Goal: Transaction & Acquisition: Purchase product/service

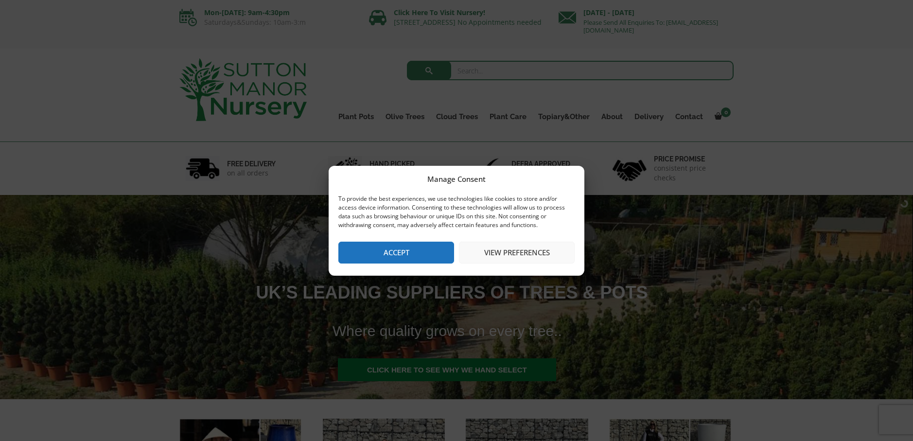
click at [384, 249] on button "Accept" at bounding box center [396, 253] width 116 height 22
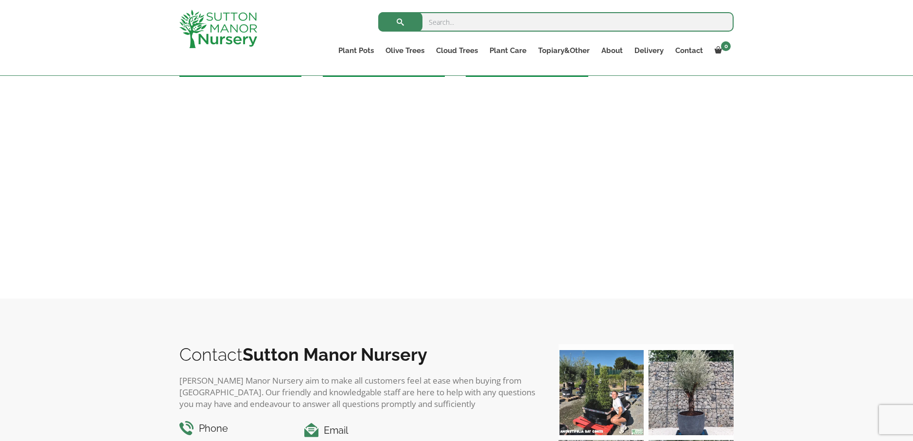
scroll to position [1118, 0]
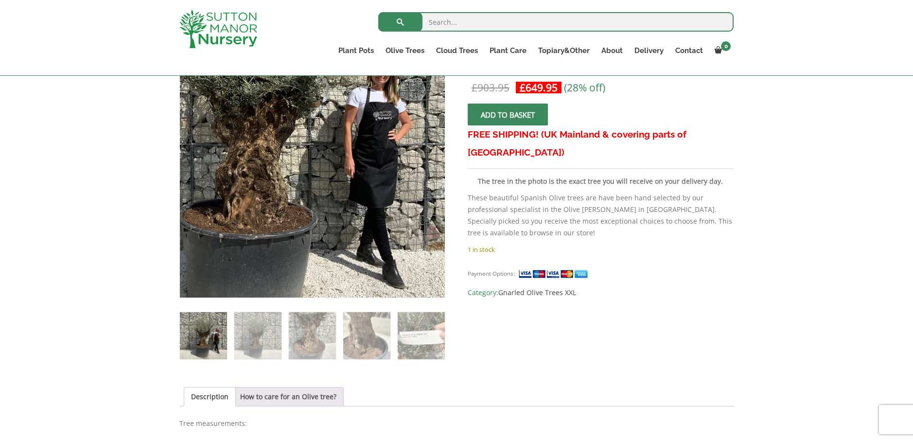
scroll to position [194, 0]
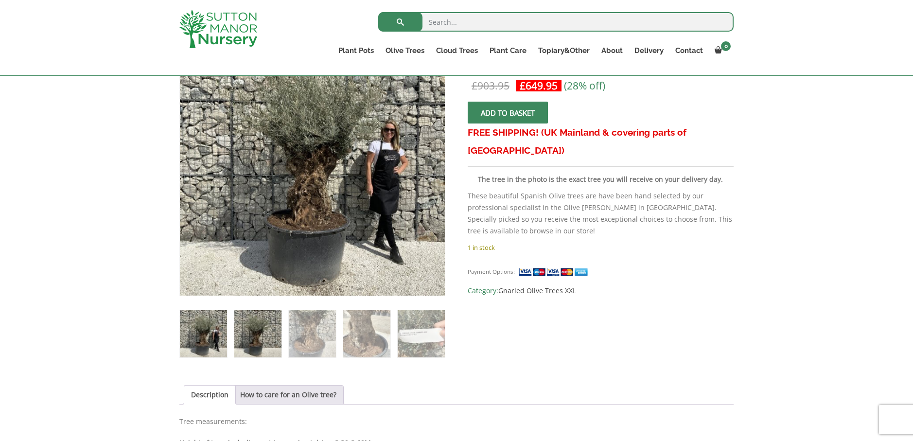
click at [255, 330] on img at bounding box center [257, 333] width 47 height 47
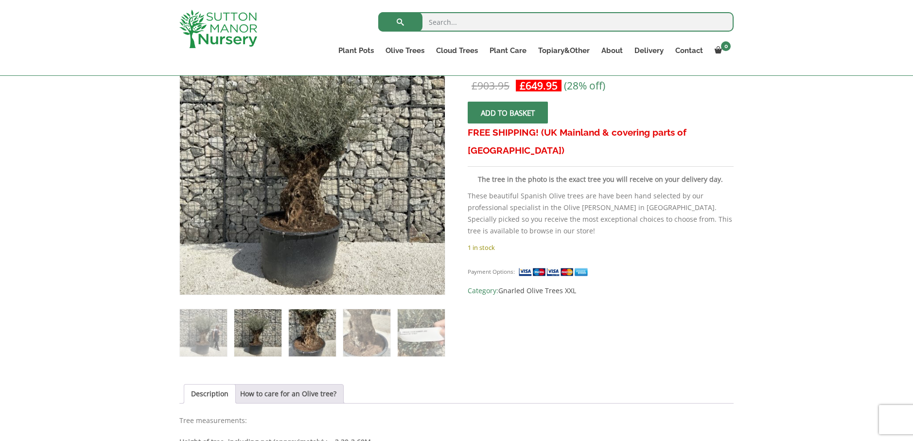
click at [304, 323] on img at bounding box center [312, 332] width 47 height 47
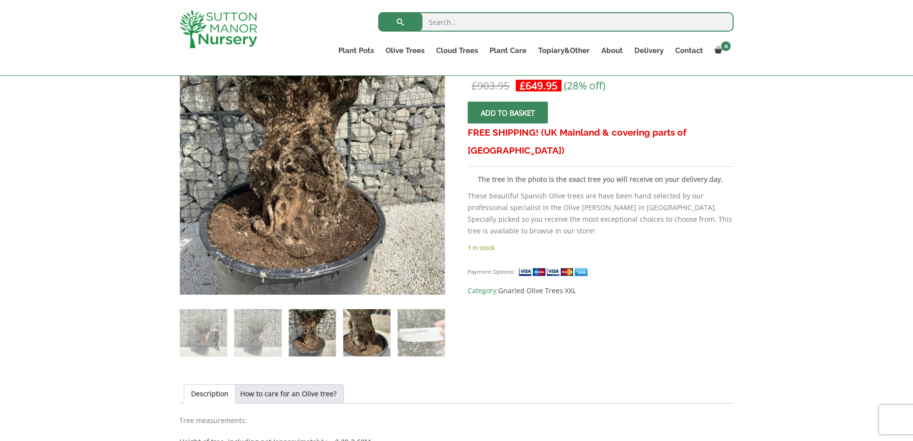
click at [357, 332] on img at bounding box center [366, 332] width 47 height 47
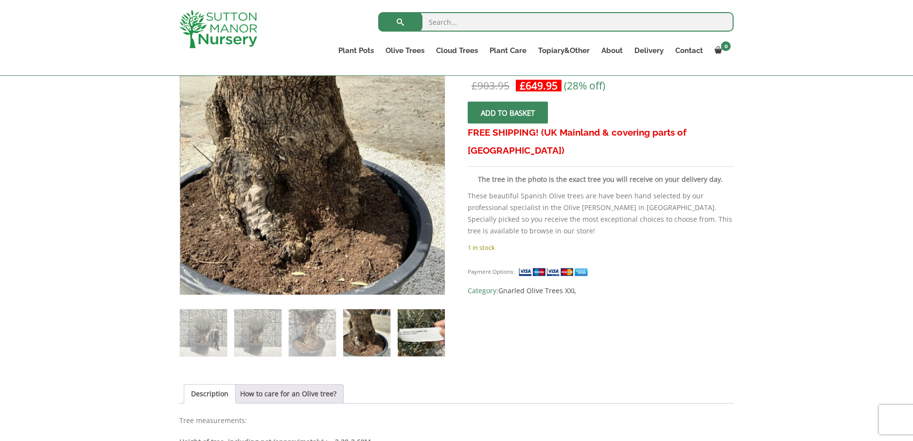
click at [431, 325] on img at bounding box center [421, 332] width 47 height 47
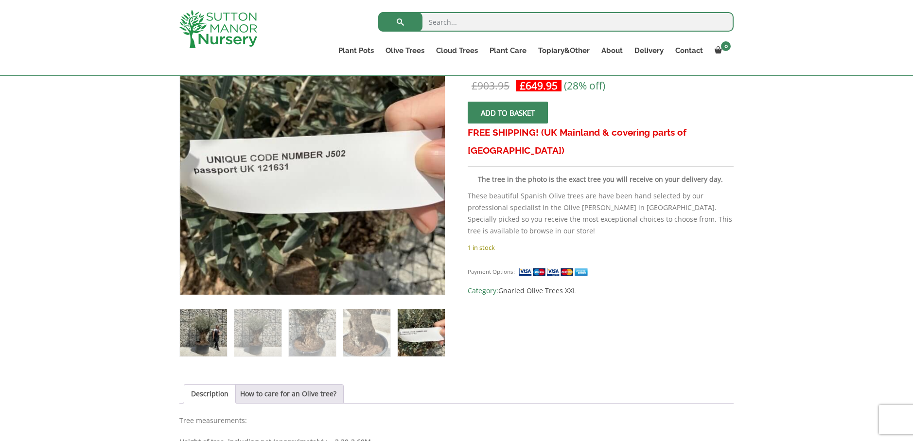
click at [205, 326] on img at bounding box center [203, 332] width 47 height 47
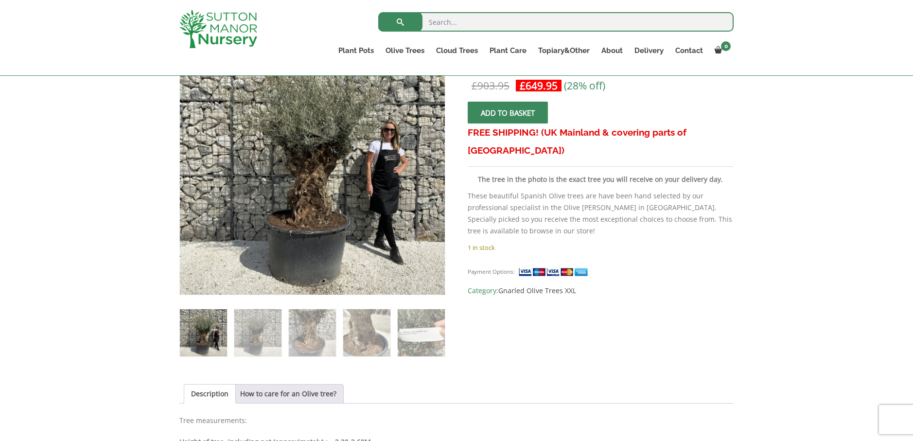
click at [200, 335] on img at bounding box center [203, 332] width 47 height 47
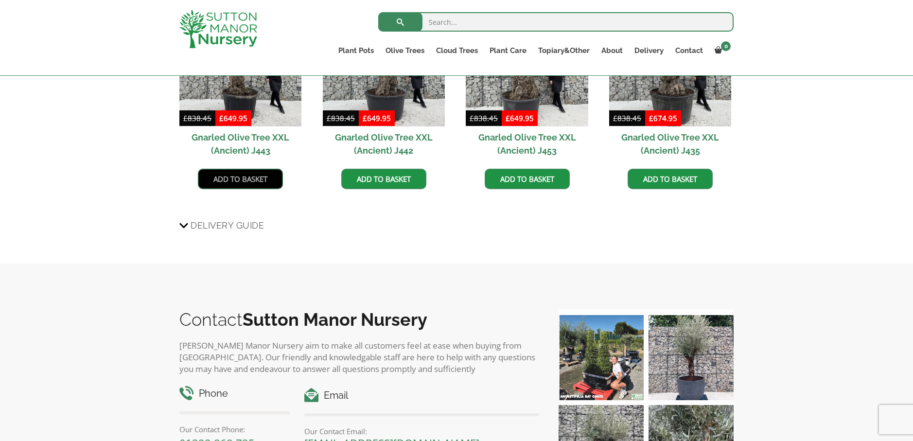
scroll to position [875, 0]
